Goal: Entertainment & Leisure: Consume media (video, audio)

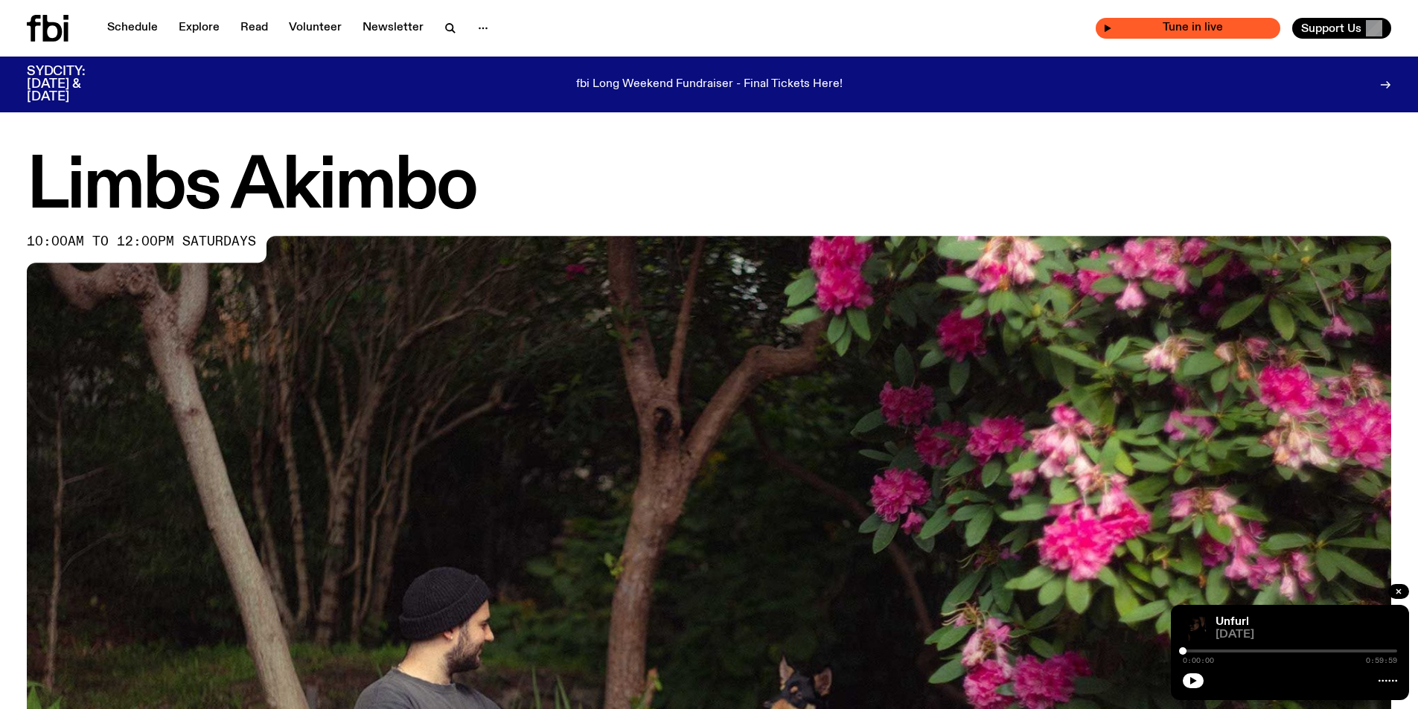
click at [1111, 29] on icon "button" at bounding box center [1107, 28] width 9 height 9
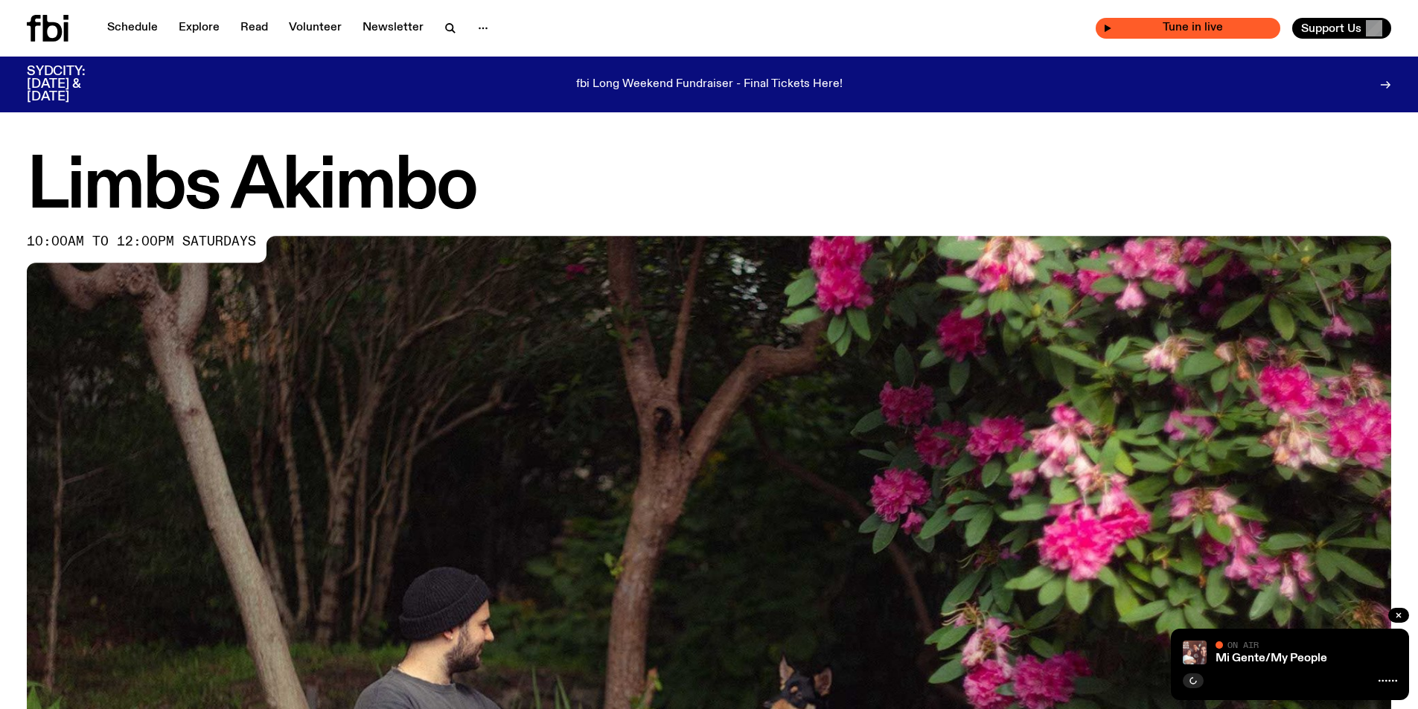
click at [1113, 25] on div "Tune in live" at bounding box center [1187, 28] width 185 height 21
click at [1169, 25] on span "Tune in live" at bounding box center [1214, 27] width 117 height 11
click at [1156, 27] on span "Tune in live" at bounding box center [1214, 27] width 117 height 11
click at [1156, 28] on div "Tune in live" at bounding box center [1209, 28] width 141 height 21
click at [1156, 27] on span "Tune in live" at bounding box center [1214, 27] width 117 height 11
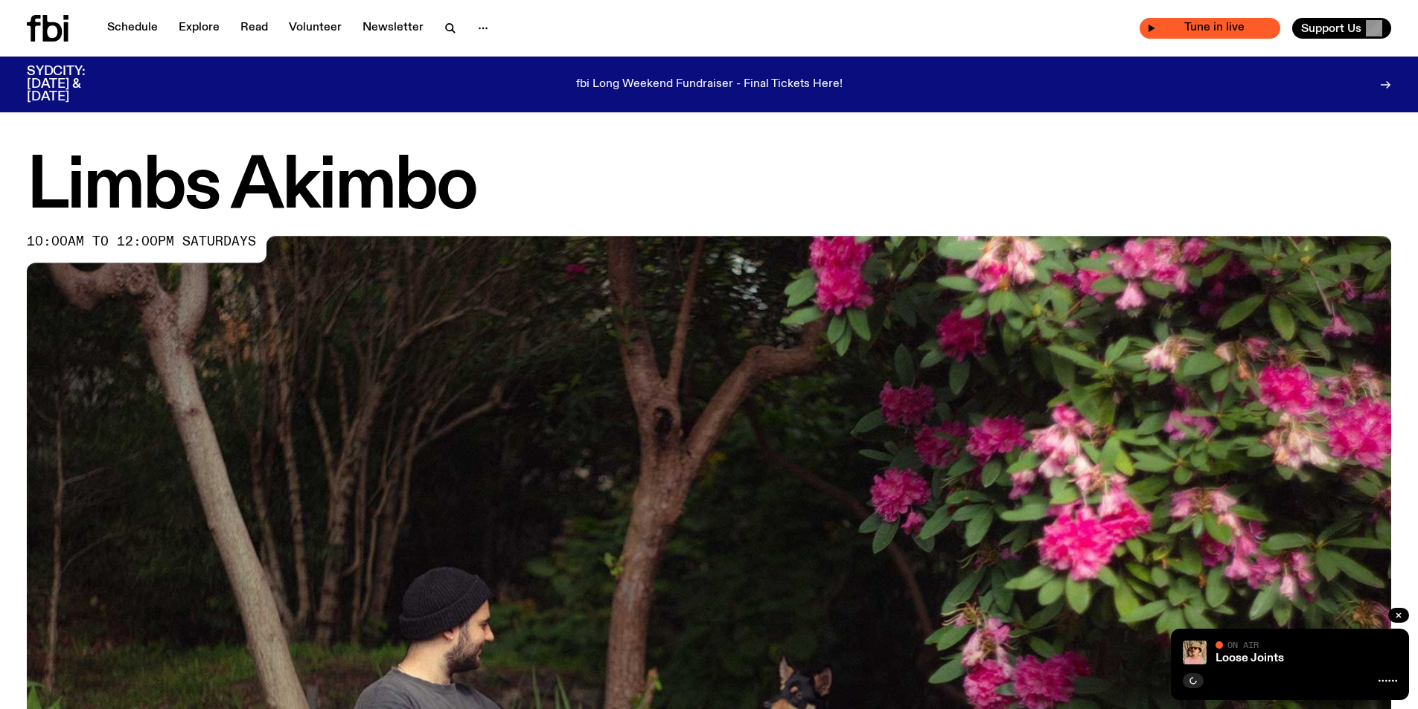
click at [1156, 27] on div "Tune in live" at bounding box center [1209, 28] width 141 height 21
